Goal: Find specific page/section

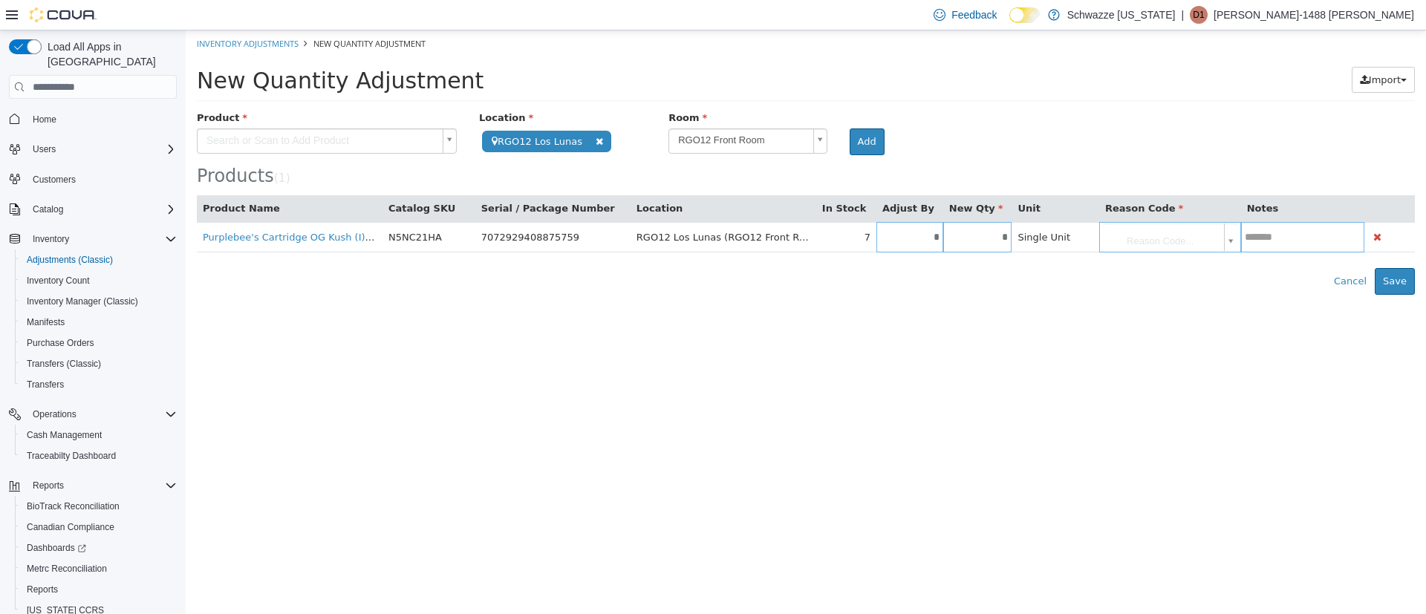
click at [1384, 19] on p "[PERSON_NAME]-1488 [PERSON_NAME]" at bounding box center [1314, 15] width 201 height 18
click at [804, 295] on html "**********" at bounding box center [806, 162] width 1240 height 264
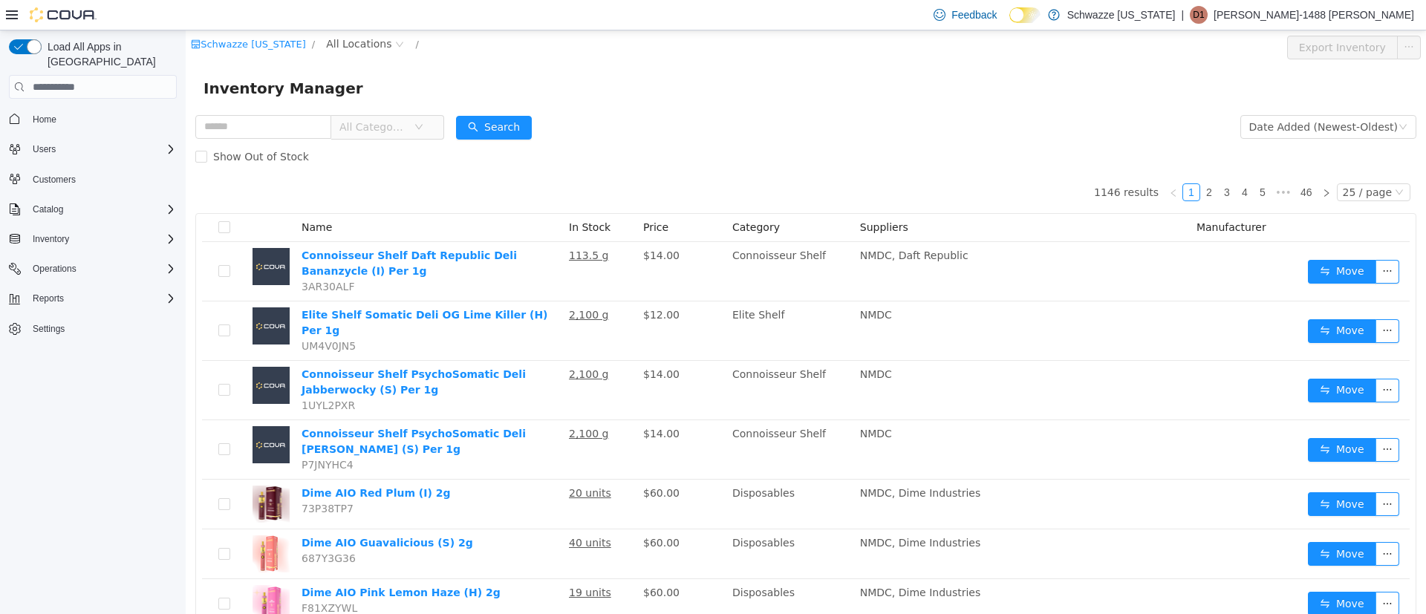
click at [1335, 19] on p "[PERSON_NAME]-1488 [PERSON_NAME]" at bounding box center [1314, 15] width 201 height 18
